Goal: Check status: Check status

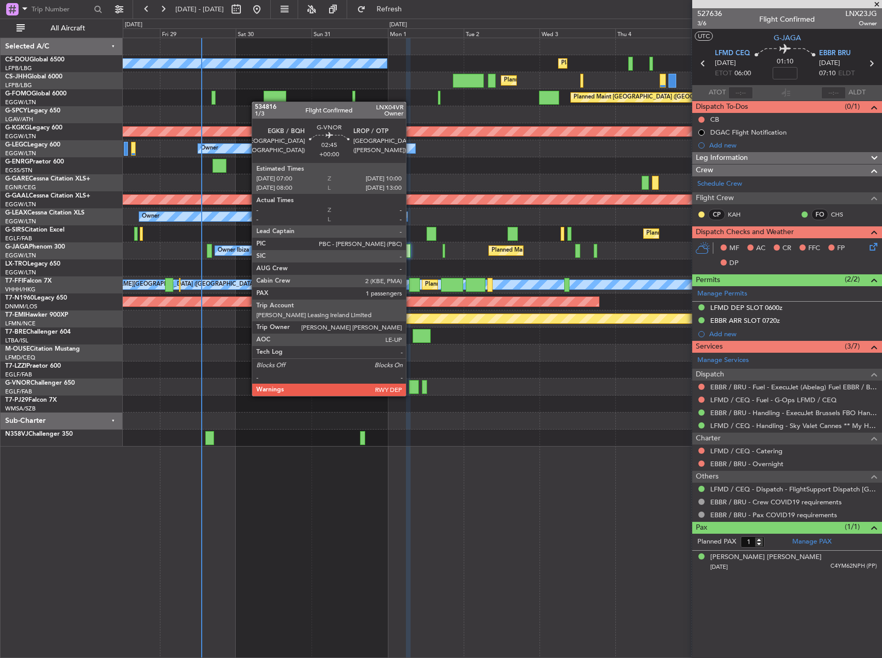
click at [411, 386] on div at bounding box center [414, 387] width 10 height 14
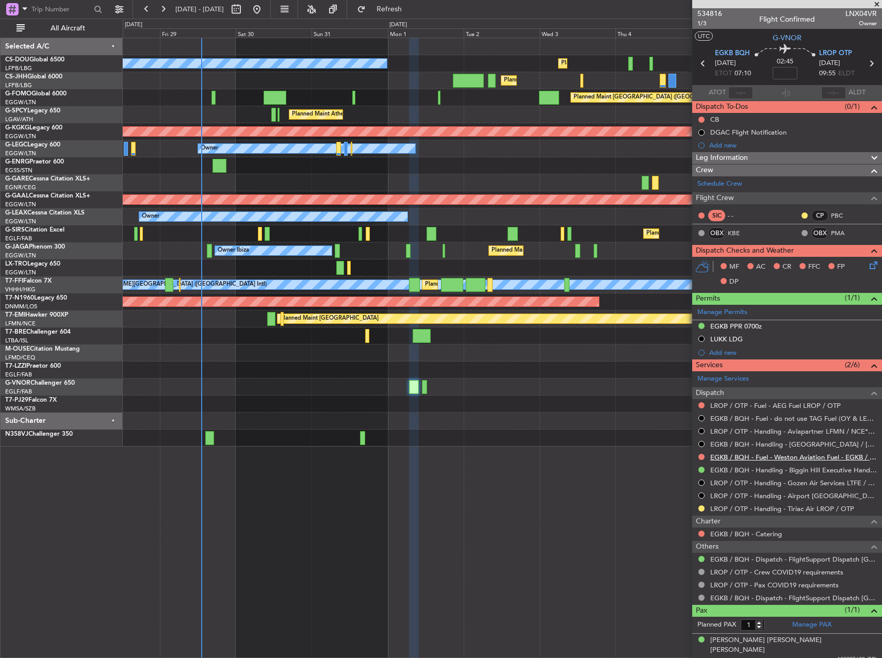
click at [757, 459] on link "EGKB / BQH - Fuel - Weston Aviation Fuel - EGKB / BQH" at bounding box center [793, 457] width 167 height 9
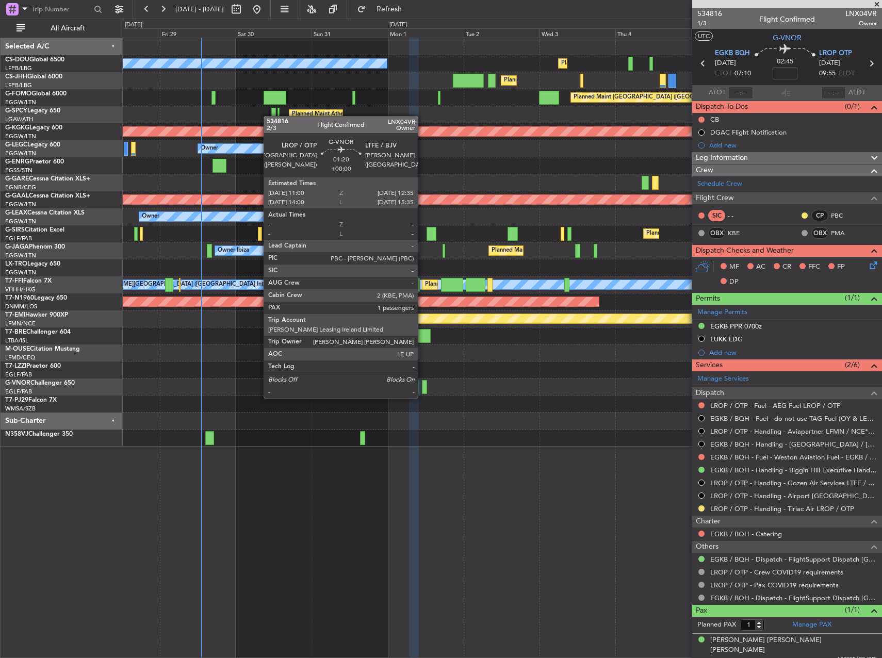
click at [422, 388] on div at bounding box center [424, 387] width 5 height 14
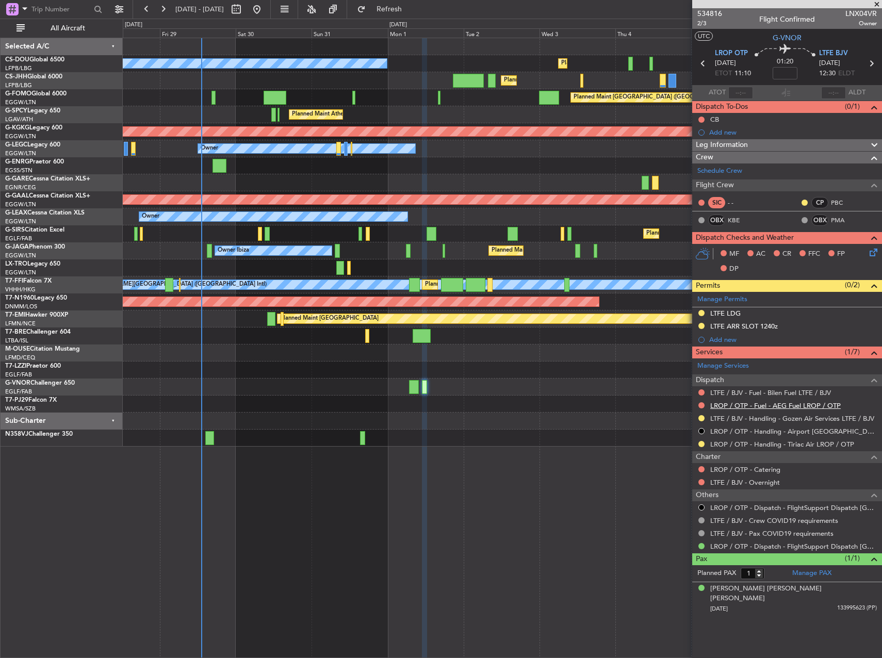
click at [739, 403] on link "LROP / OTP - Fuel - AEG Fuel LROP / OTP" at bounding box center [775, 405] width 130 height 9
click at [754, 393] on link "LTFE / BJV - Fuel - Bilen Fuel LTFE / BJV" at bounding box center [770, 392] width 121 height 9
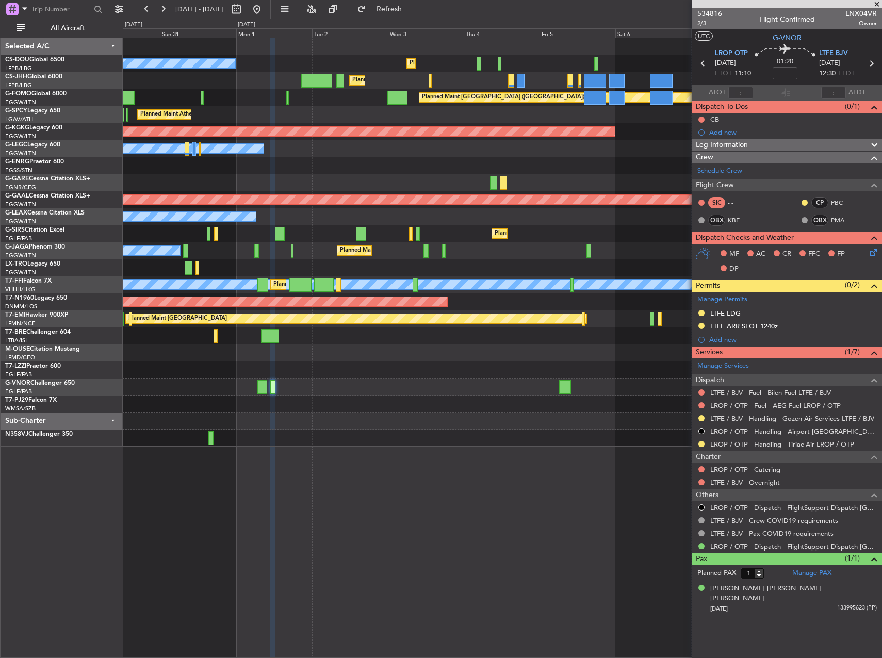
click at [376, 394] on div "No Crew Planned Maint [GEOGRAPHIC_DATA] ([GEOGRAPHIC_DATA]) Planned Maint [GEOG…" at bounding box center [502, 242] width 759 height 408
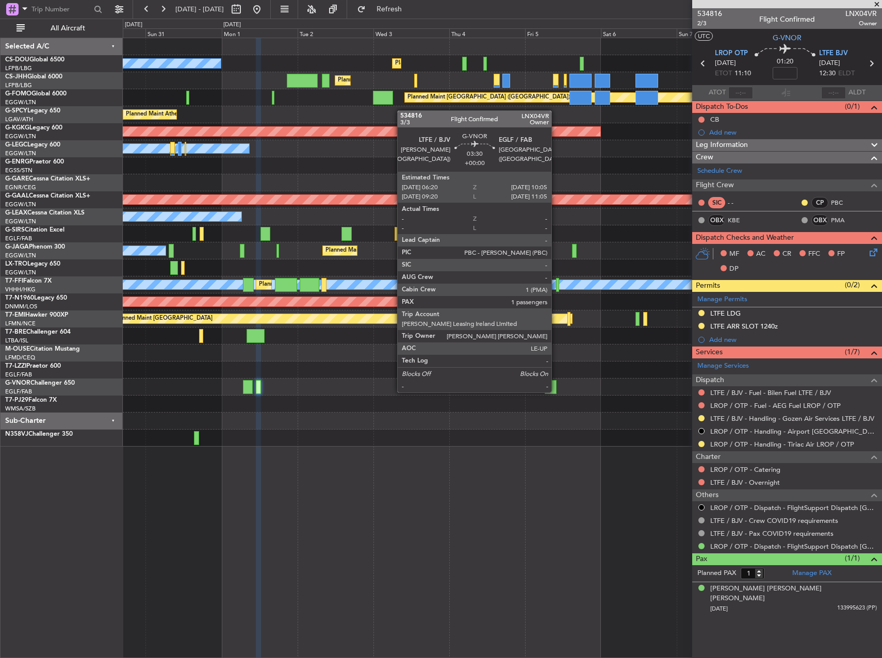
click at [556, 382] on div at bounding box center [551, 387] width 12 height 14
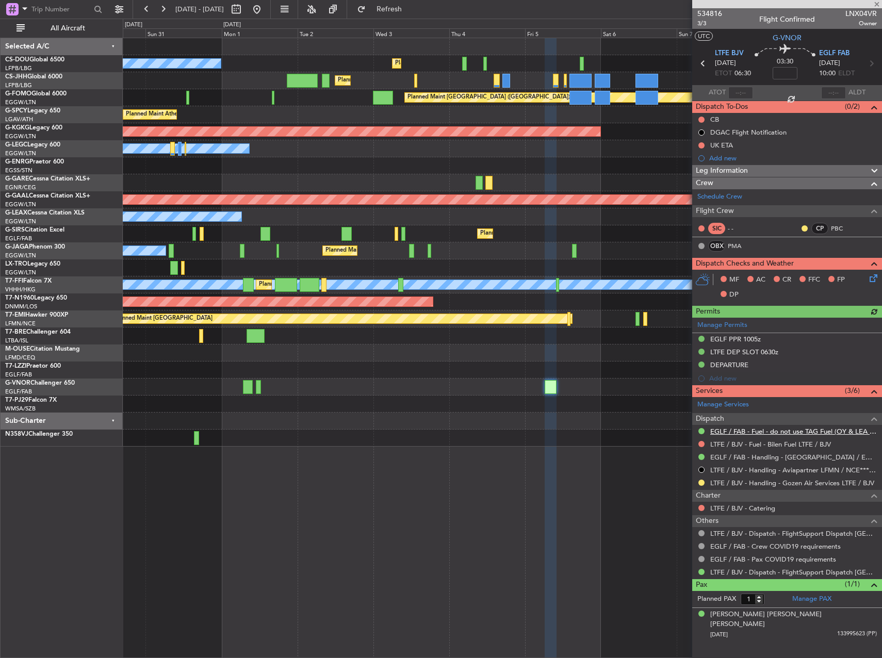
click at [768, 429] on link "EGLF / FAB - Fuel - do not use TAG Fuel (OY & LEA only) EGLF / FAB" at bounding box center [793, 431] width 167 height 9
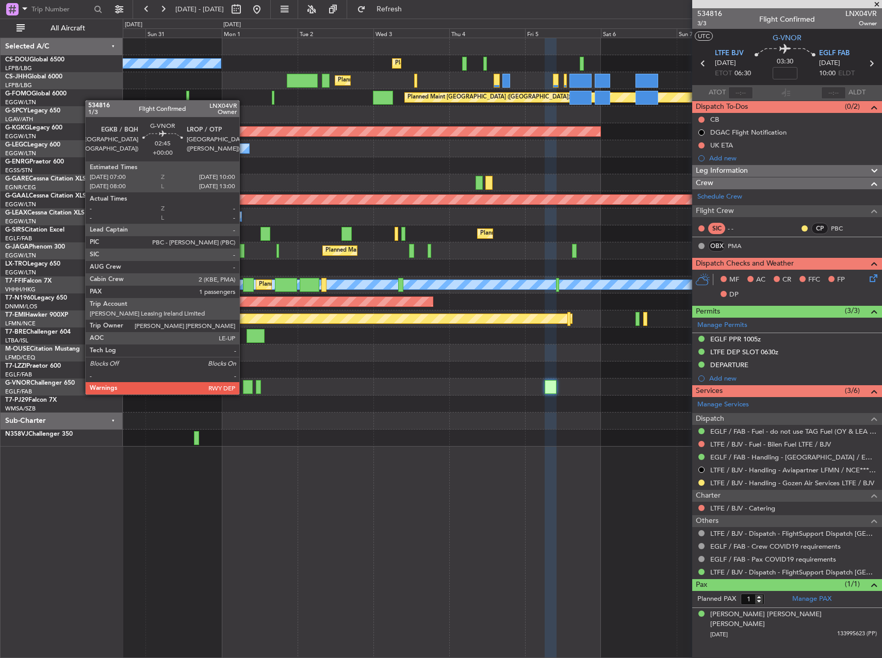
click at [242, 385] on div at bounding box center [502, 387] width 759 height 17
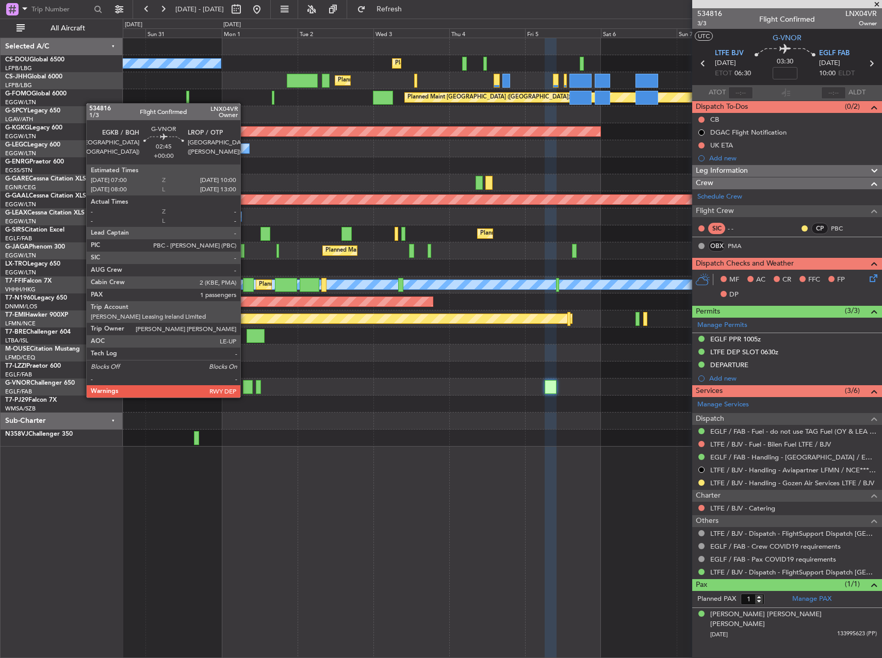
click at [245, 387] on div at bounding box center [248, 387] width 10 height 14
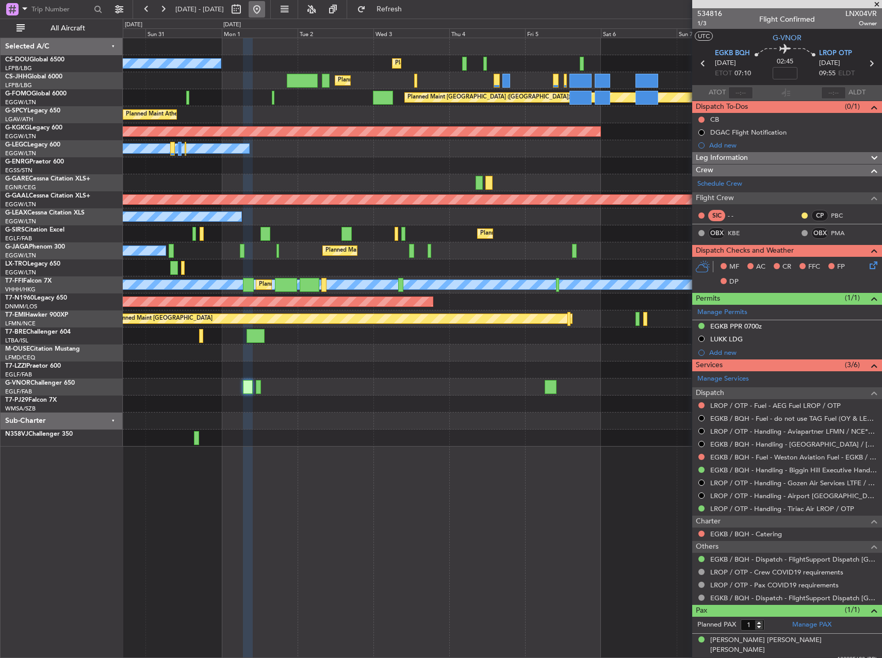
click at [265, 4] on button at bounding box center [257, 9] width 17 height 17
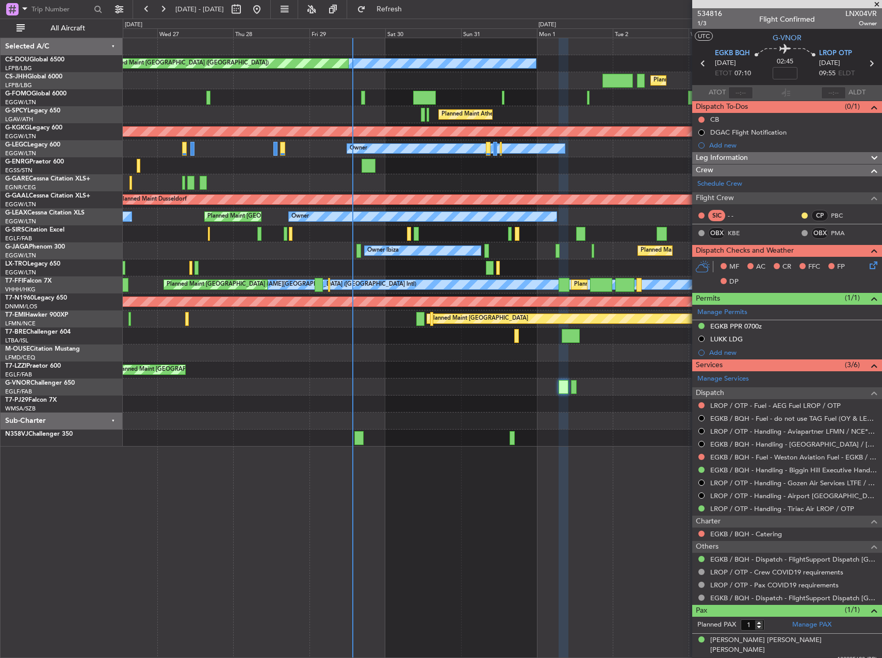
click at [462, 370] on div "Unplanned Maint [GEOGRAPHIC_DATA] ([GEOGRAPHIC_DATA])" at bounding box center [502, 370] width 759 height 17
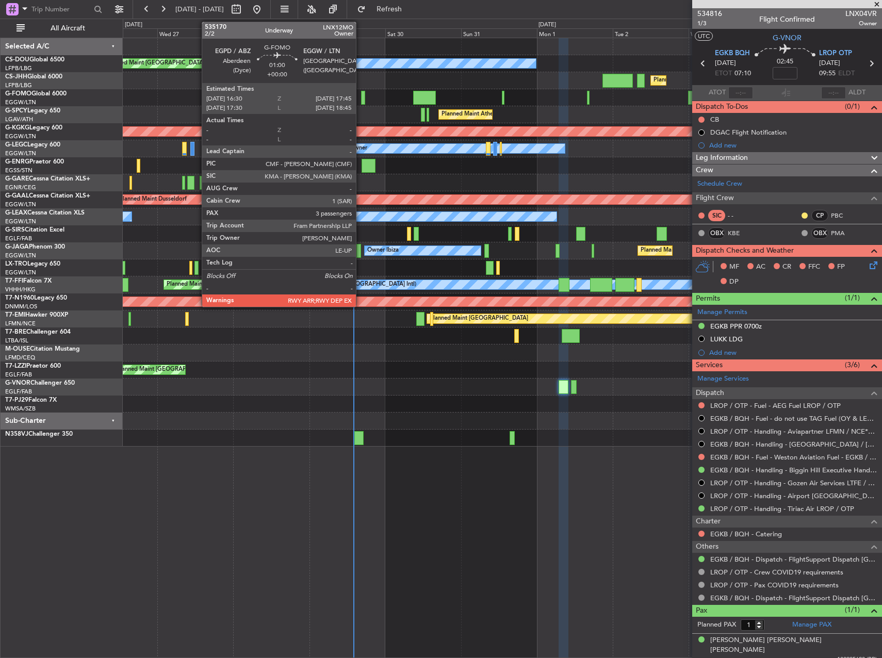
click at [361, 98] on div at bounding box center [363, 98] width 4 height 14
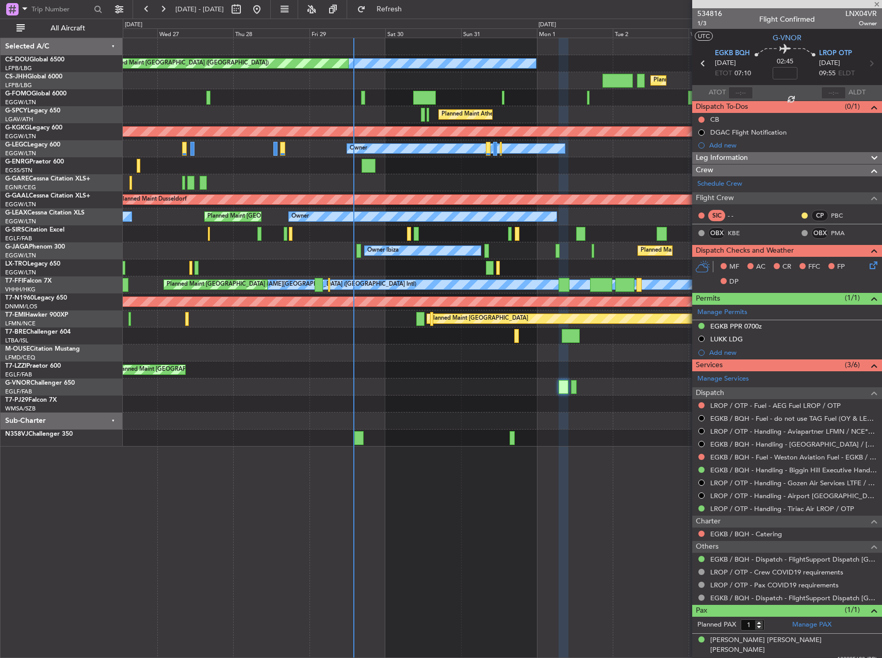
type input "3"
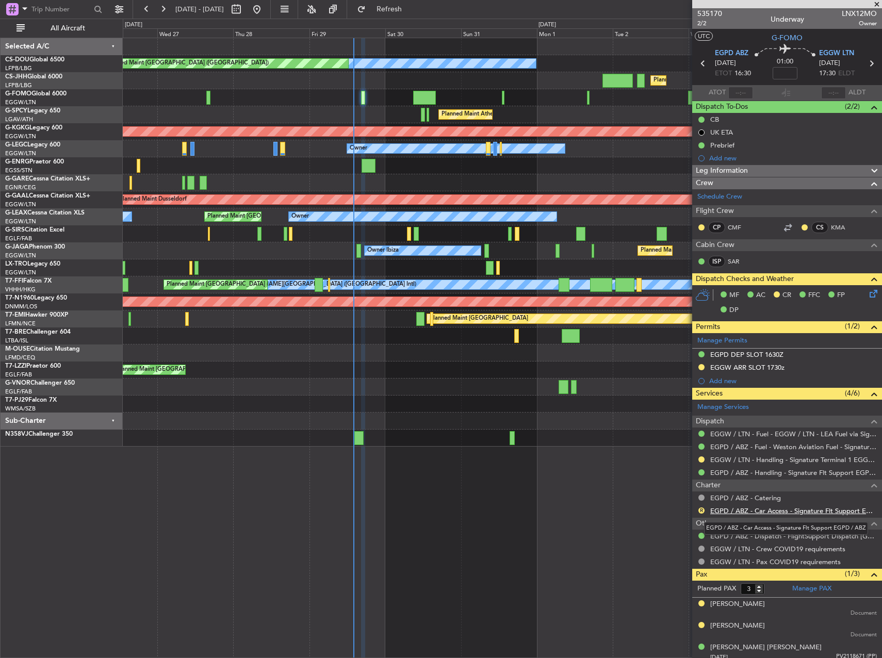
click at [740, 512] on link "EGPD / ABZ - Car Access - Signature Flt Support EGPD / ABZ" at bounding box center [793, 510] width 167 height 9
click at [739, 473] on link "EGPD / ABZ - Handling - Signature Flt Support EGPD / ABZ" at bounding box center [793, 472] width 167 height 9
click at [700, 507] on button "R" at bounding box center [701, 510] width 6 height 6
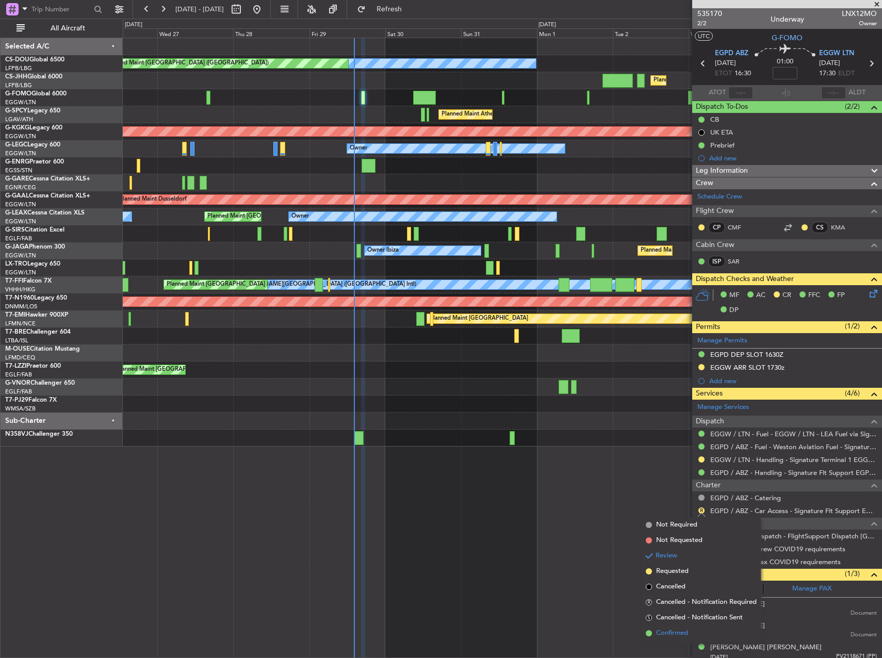
click at [651, 628] on li "Confirmed" at bounding box center [701, 633] width 119 height 15
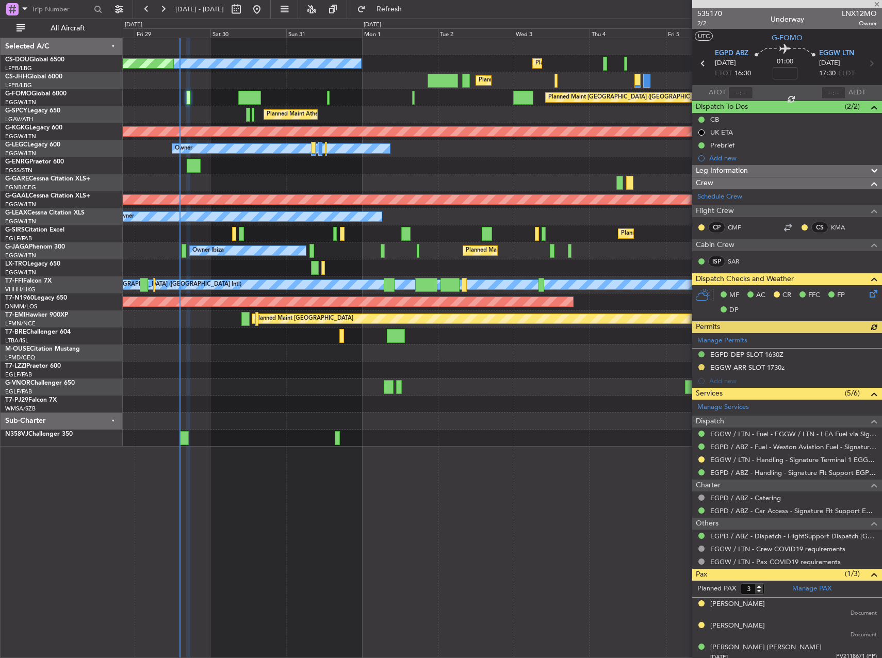
click at [113, 143] on div "Planned Maint [GEOGRAPHIC_DATA] ([GEOGRAPHIC_DATA]) No Crew Planned Maint [GEOG…" at bounding box center [441, 338] width 882 height 639
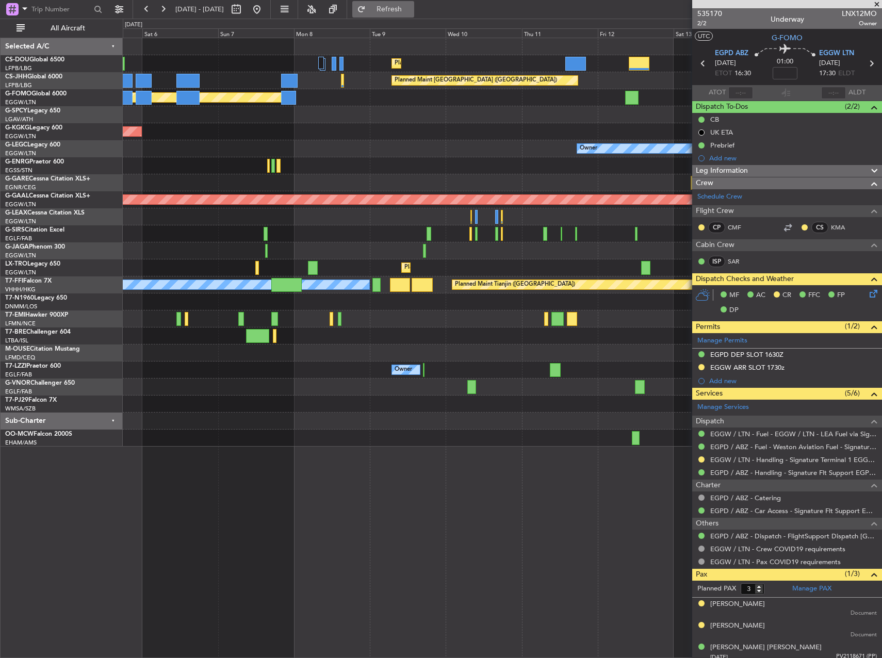
click at [411, 10] on span "Refresh" at bounding box center [389, 9] width 43 height 7
click at [396, 244] on div at bounding box center [502, 250] width 759 height 17
